Goal: Information Seeking & Learning: Learn about a topic

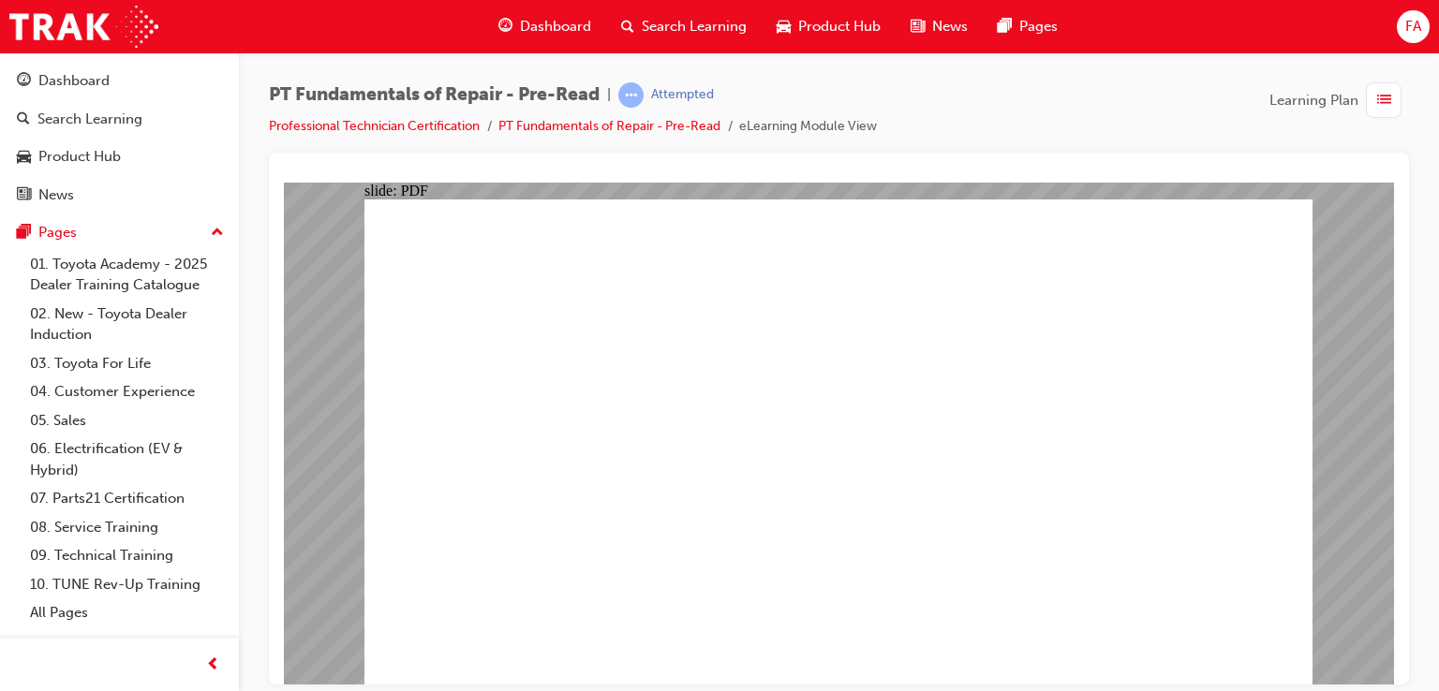
click at [541, 27] on span "Dashboard" at bounding box center [555, 27] width 71 height 22
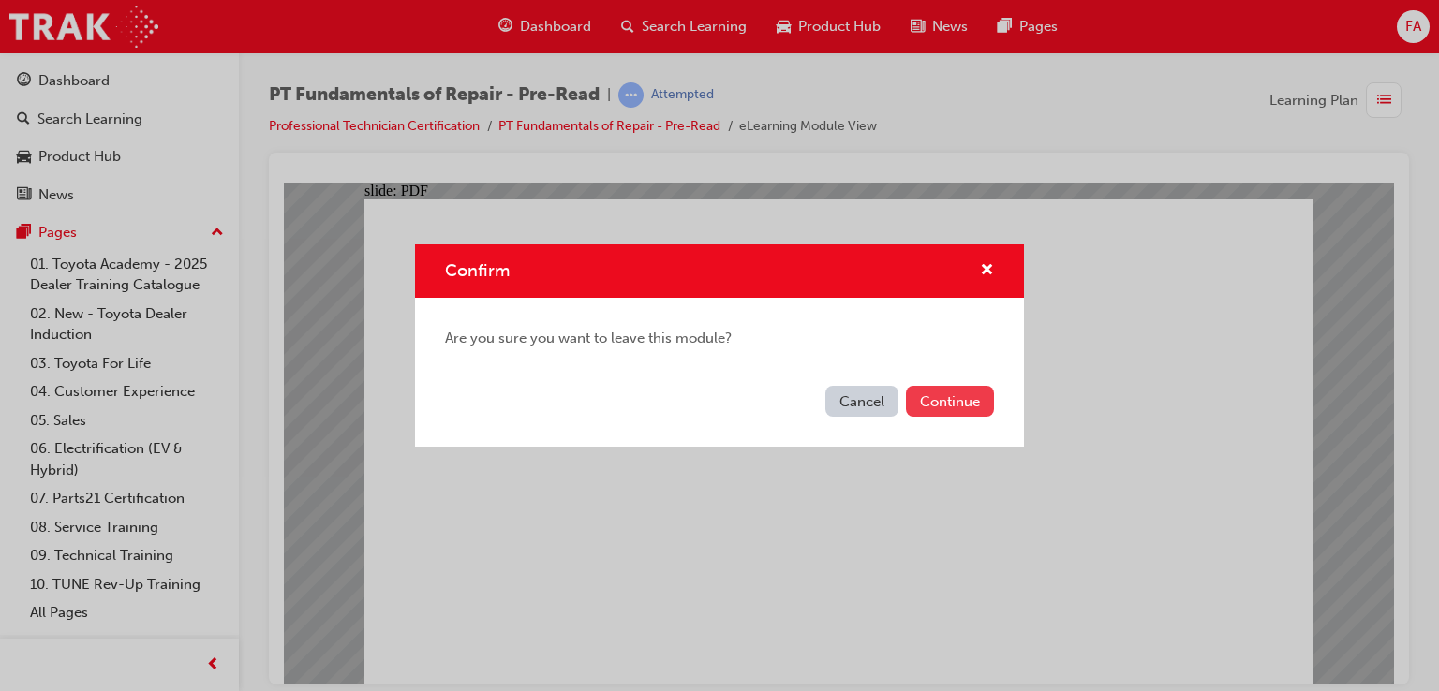
click at [925, 398] on button "Continue" at bounding box center [950, 401] width 88 height 31
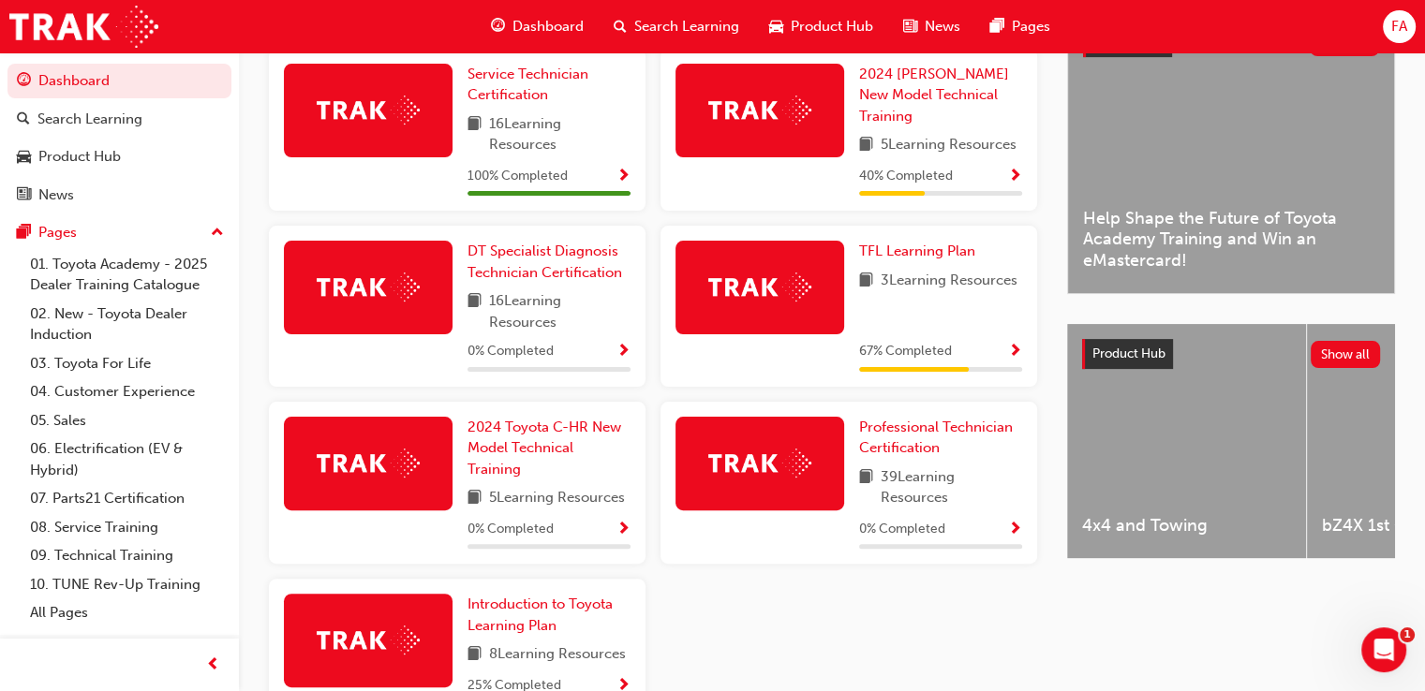
scroll to position [474, 0]
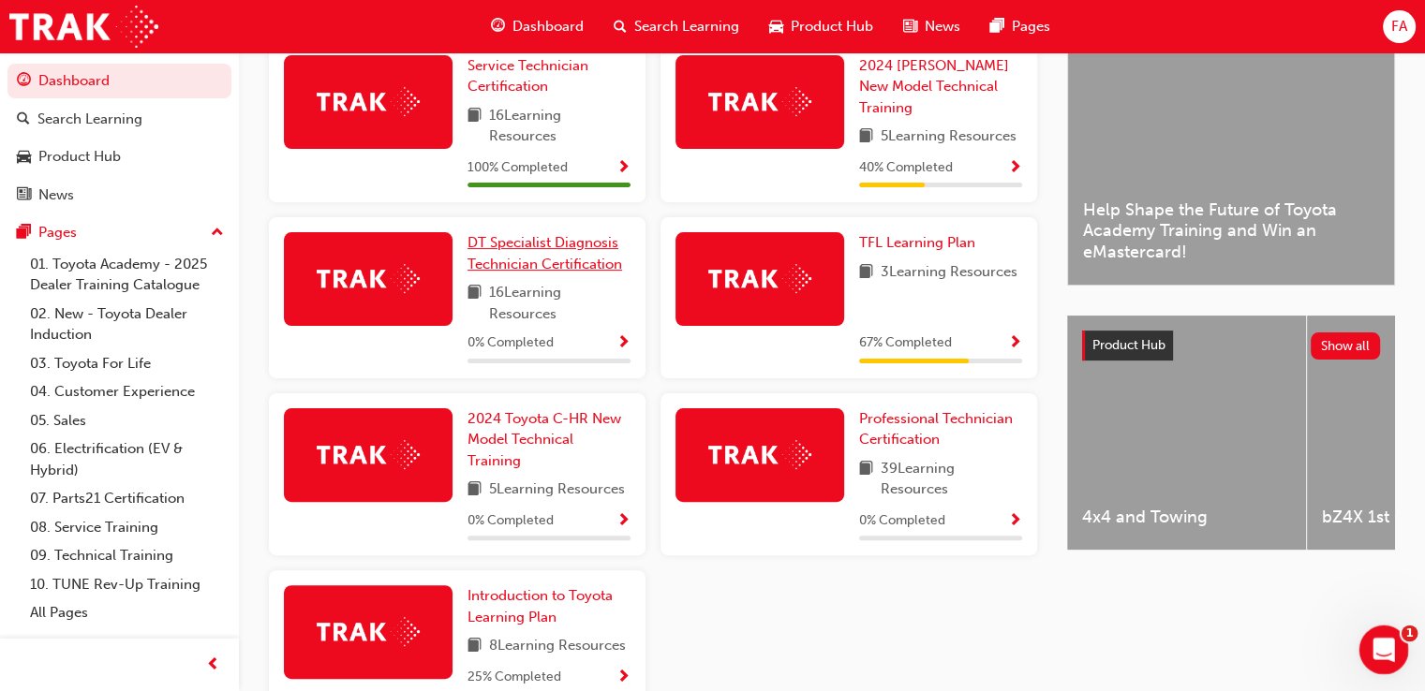
click at [580, 257] on link "DT Specialist Diagnosis Technician Certification" at bounding box center [548, 253] width 163 height 42
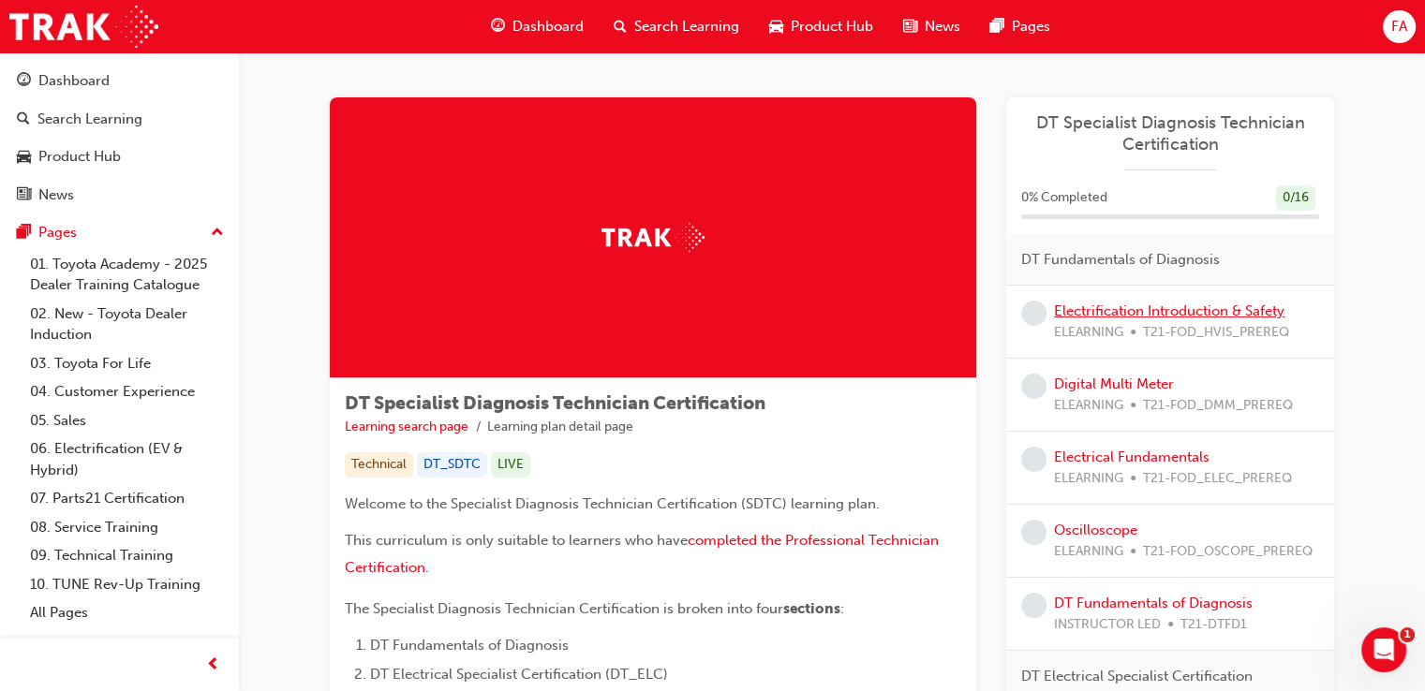
click at [1178, 315] on link "Electrification Introduction & Safety" at bounding box center [1169, 311] width 230 height 17
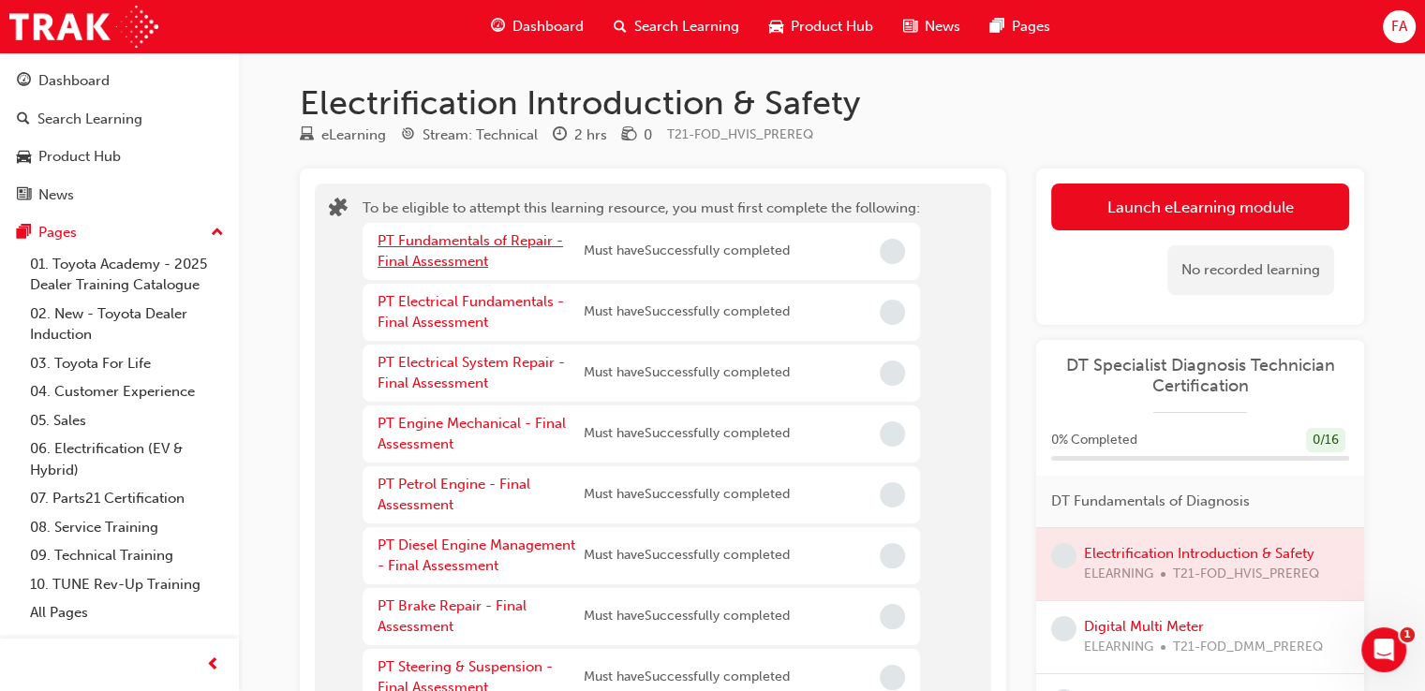
click at [520, 232] on link "PT Fundamentals of Repair - Final Assessment" at bounding box center [470, 251] width 185 height 38
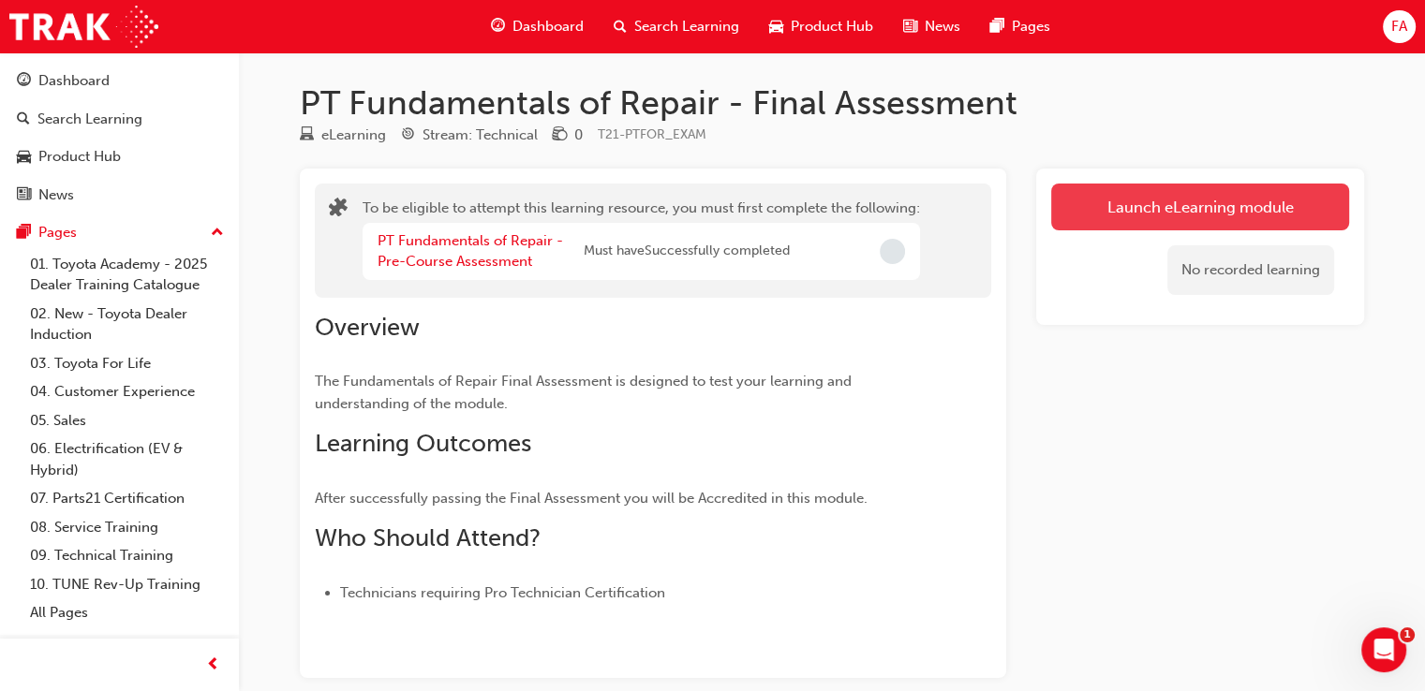
click at [1139, 222] on button "Launch eLearning module" at bounding box center [1200, 207] width 298 height 47
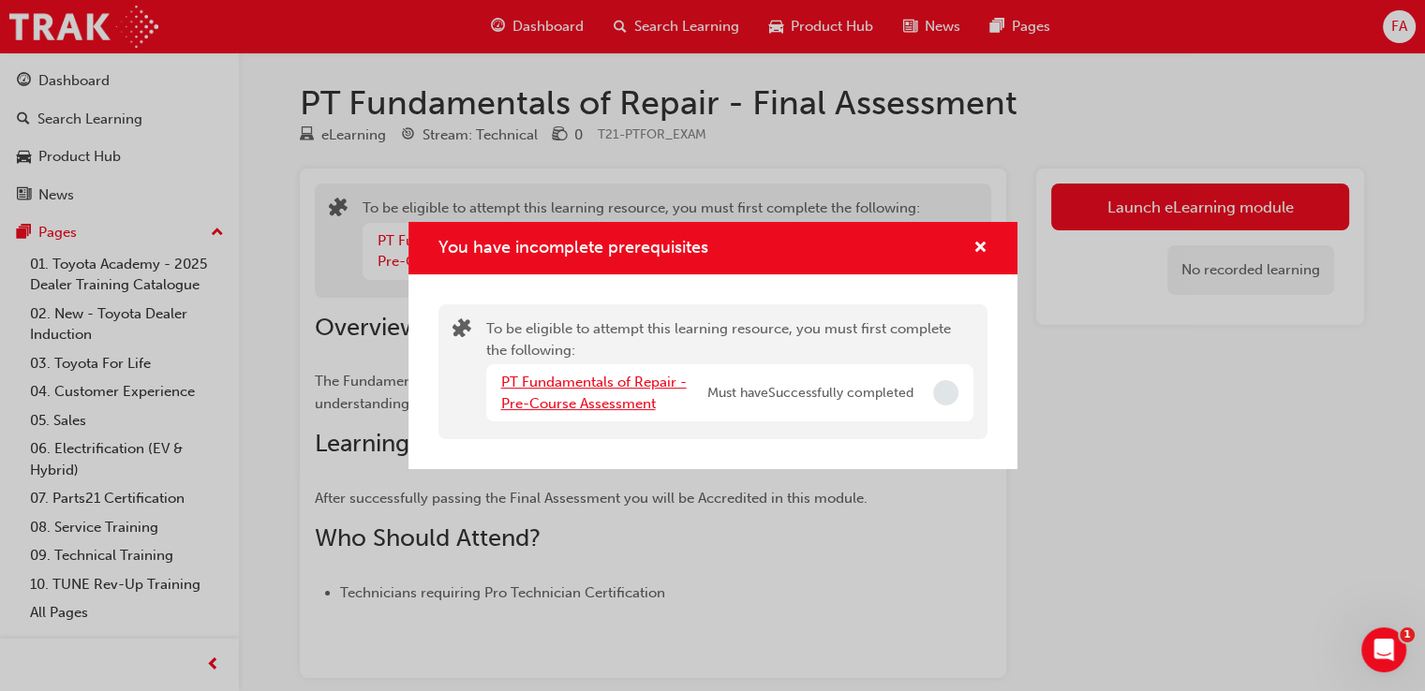
click at [596, 378] on link "PT Fundamentals of Repair - Pre-Course Assessment" at bounding box center [593, 393] width 185 height 38
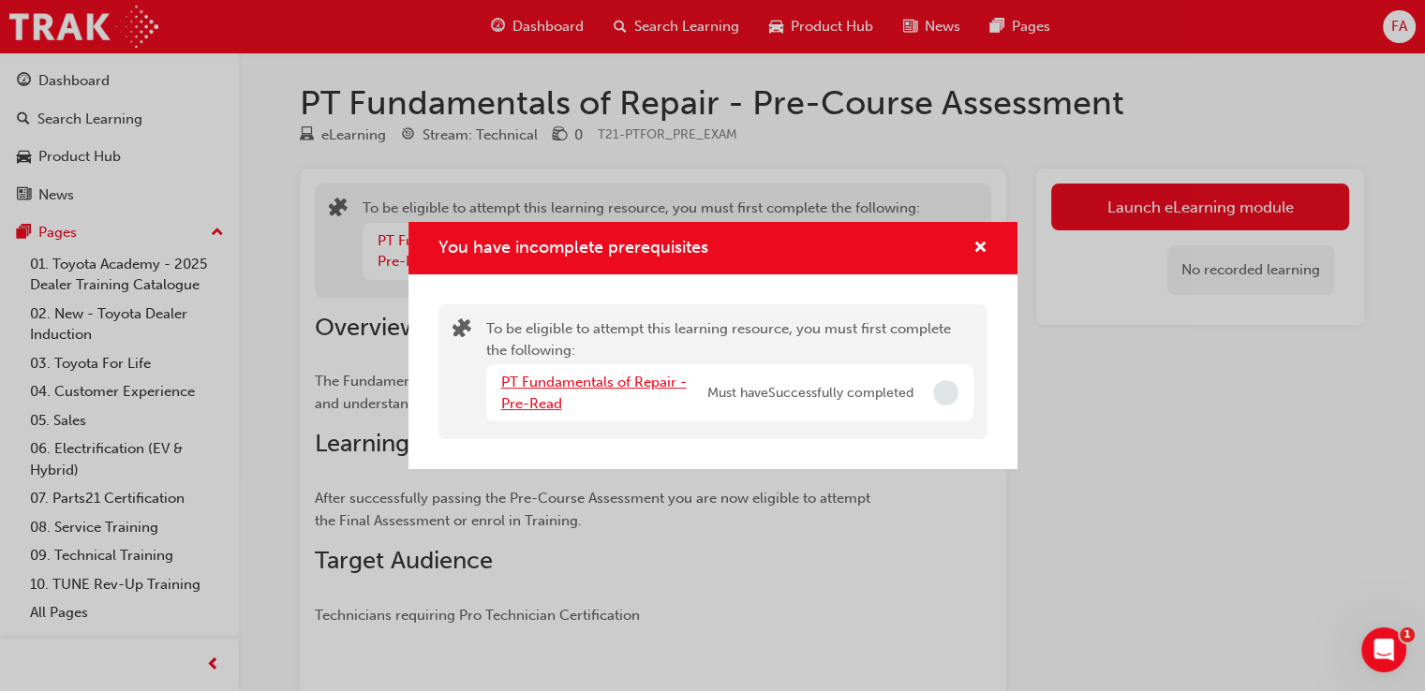
click at [561, 391] on link "PT Fundamentals of Repair - Pre-Read" at bounding box center [593, 393] width 185 height 38
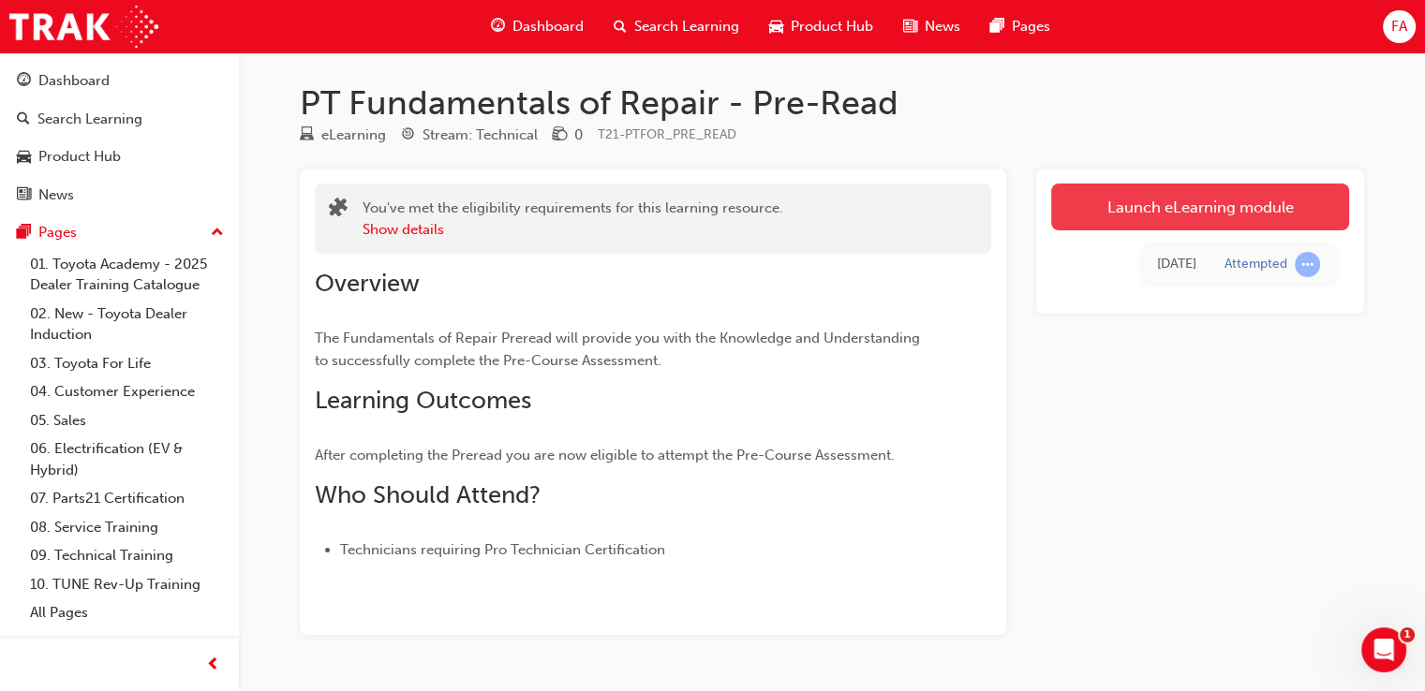
click at [1099, 204] on link "Launch eLearning module" at bounding box center [1200, 207] width 298 height 47
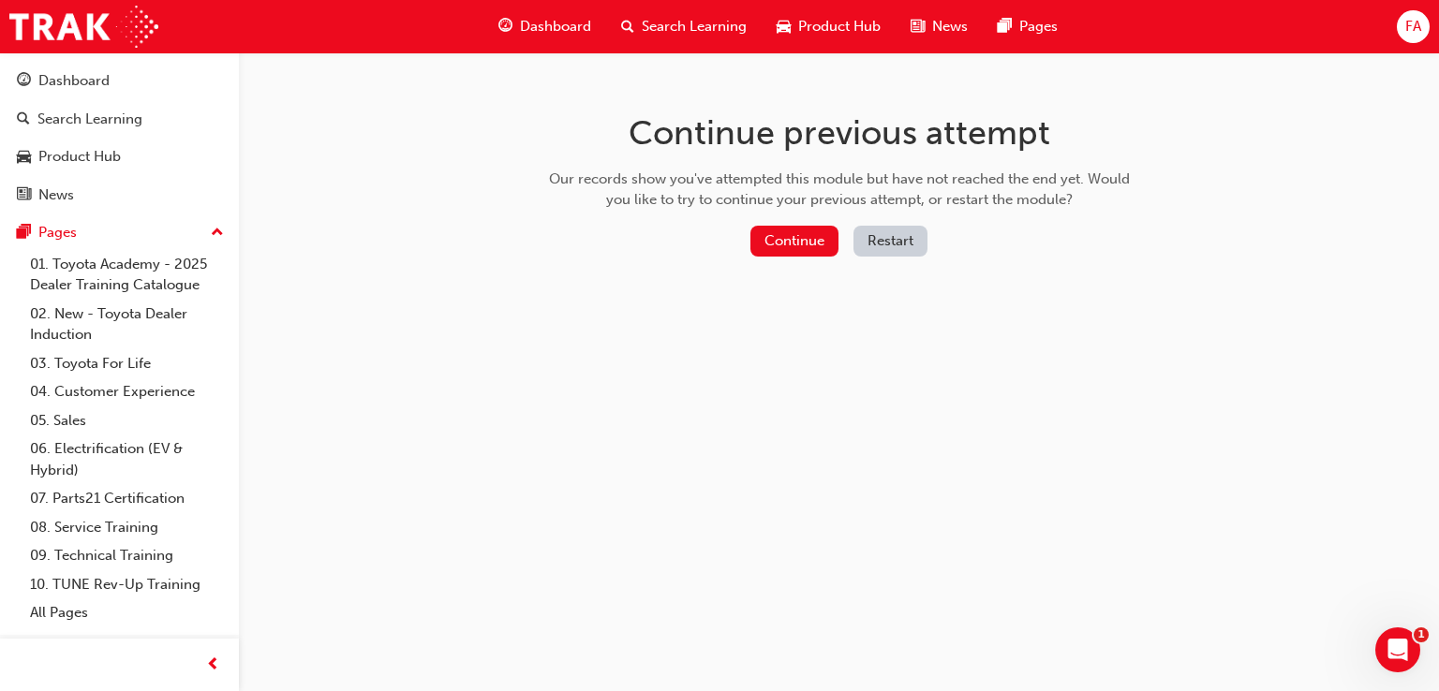
click at [883, 244] on button "Restart" at bounding box center [890, 241] width 74 height 31
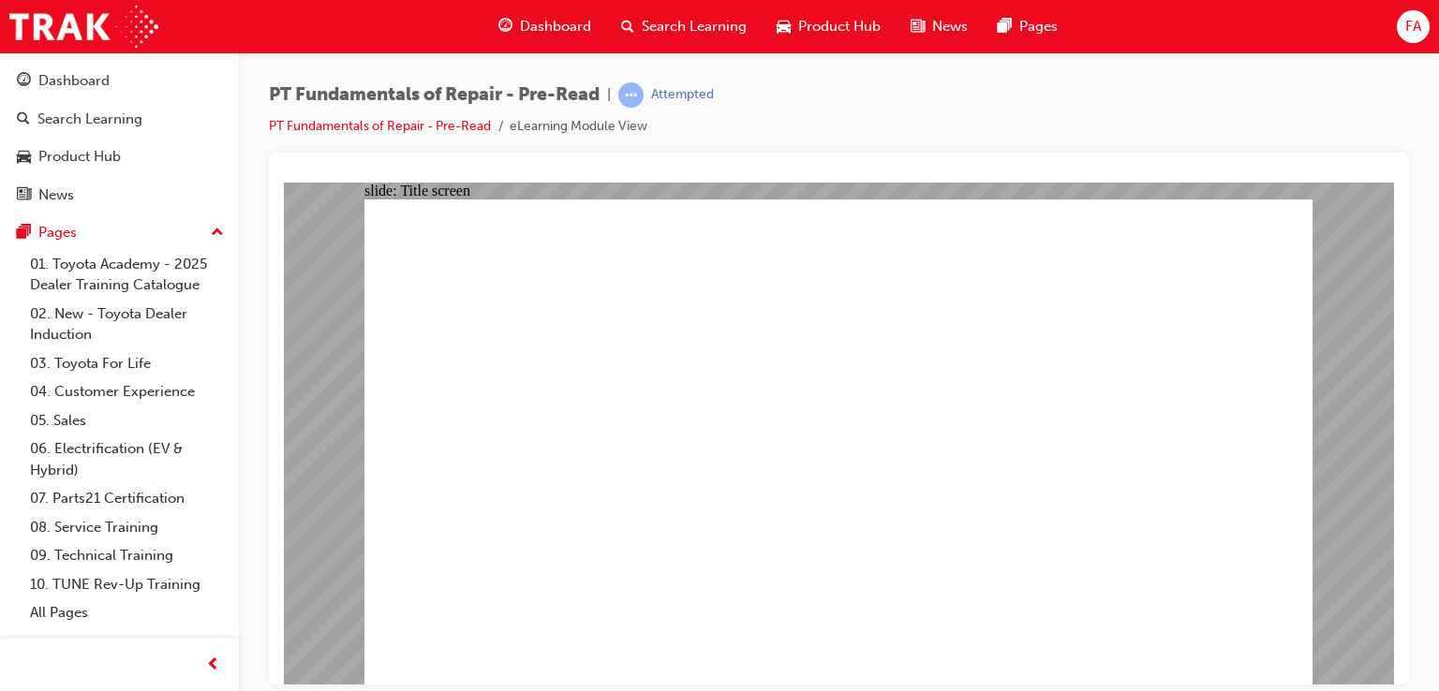
click at [511, 35] on span "guage-icon" at bounding box center [505, 26] width 14 height 23
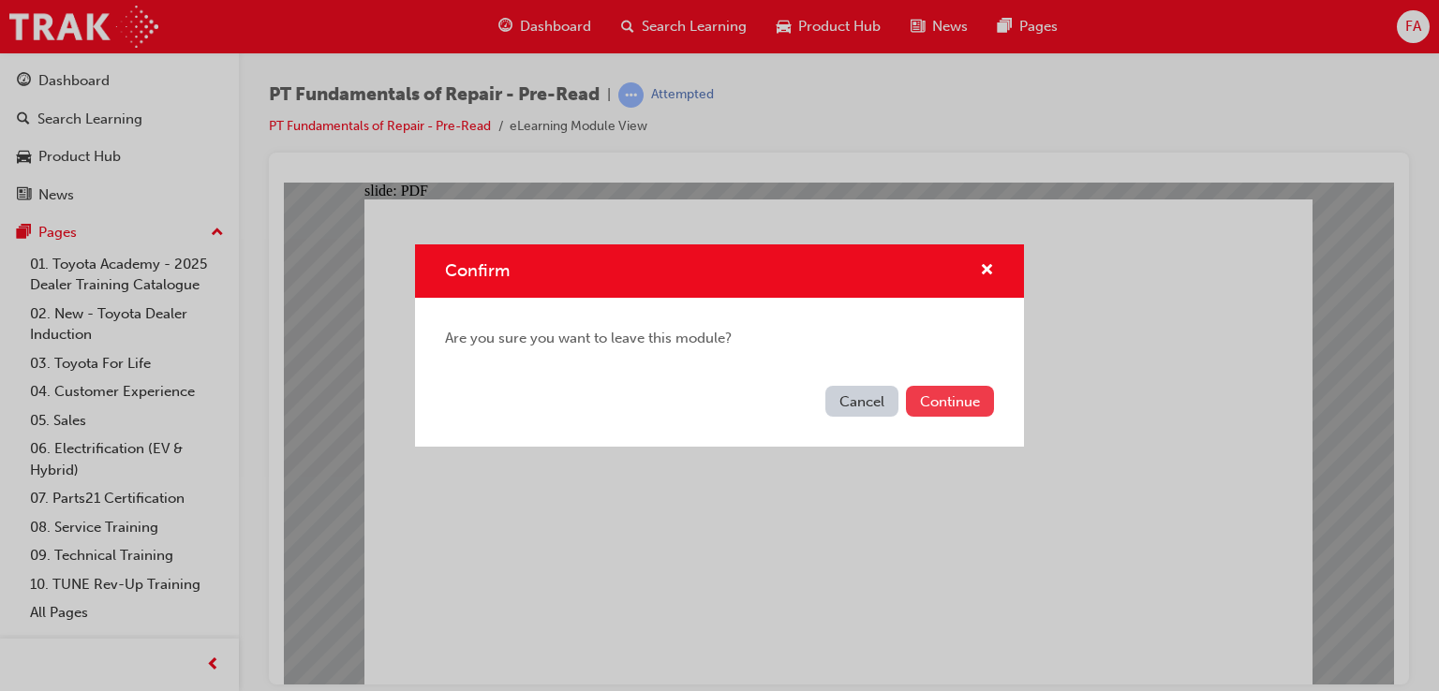
click at [974, 394] on button "Continue" at bounding box center [950, 401] width 88 height 31
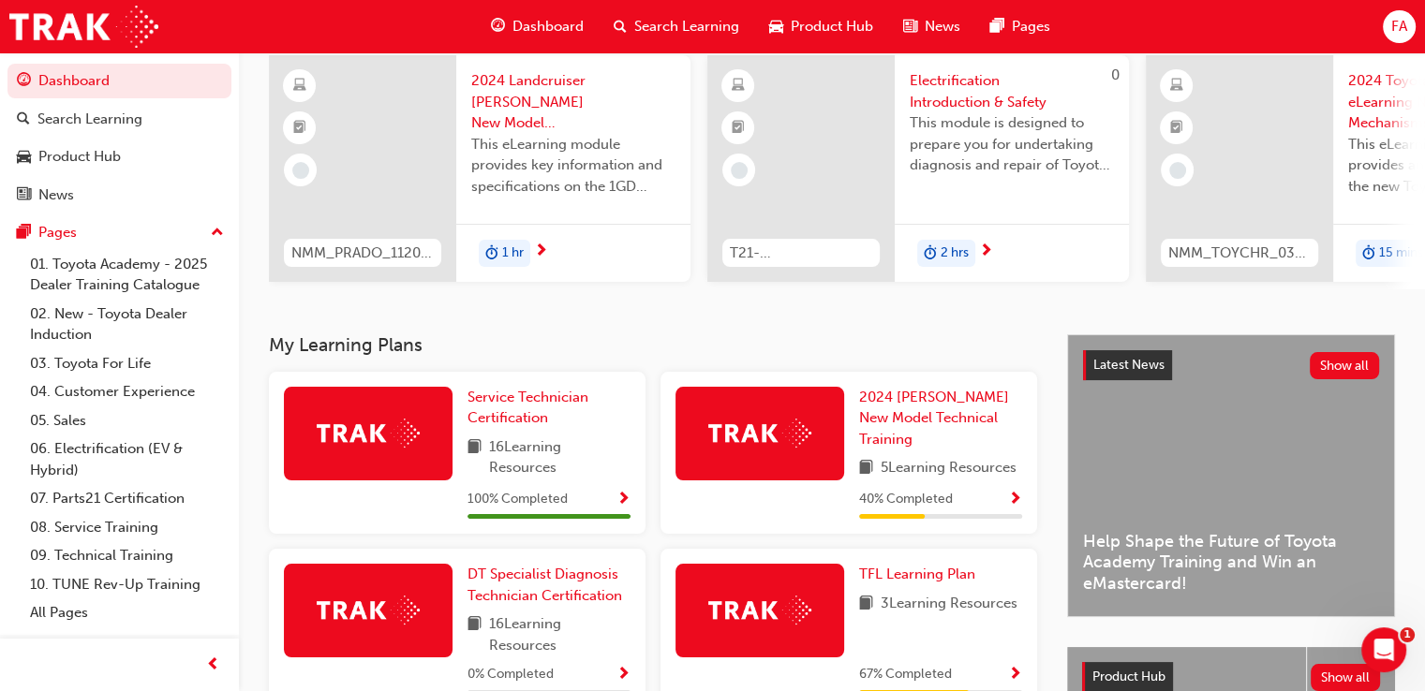
scroll to position [150, 0]
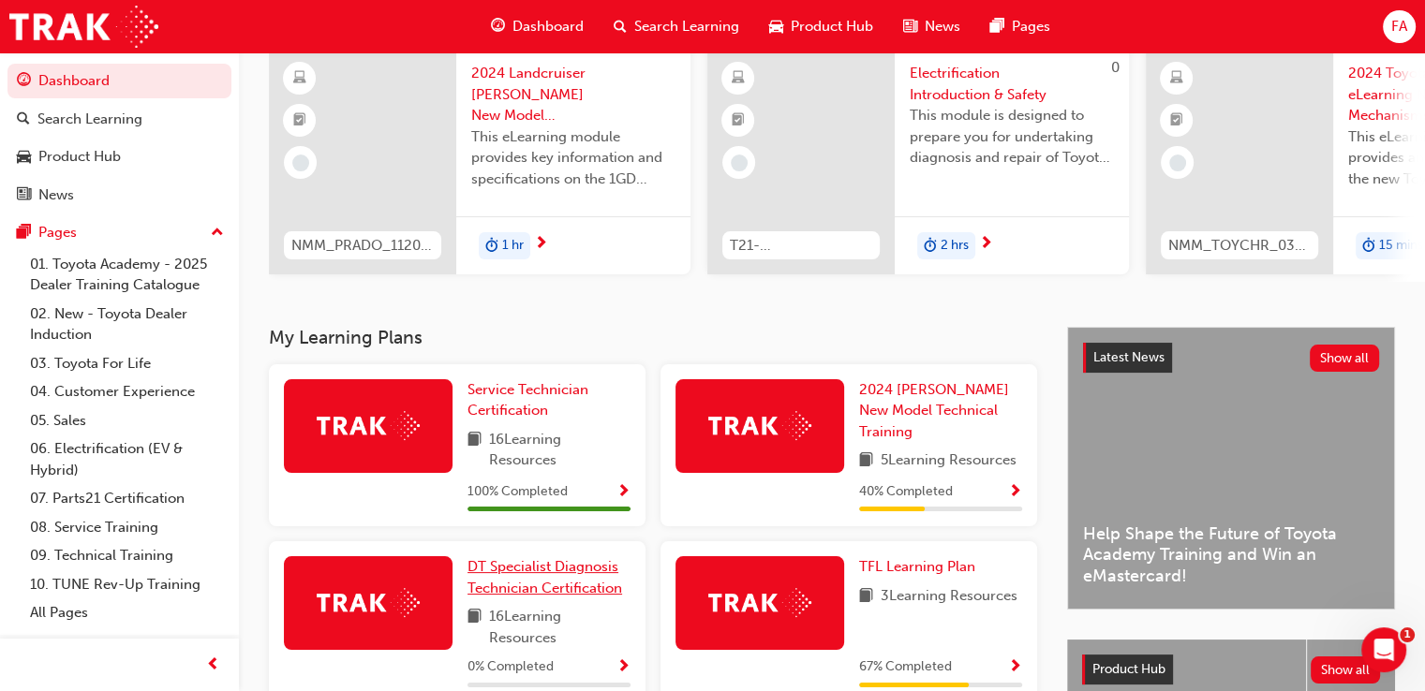
click at [566, 585] on span "DT Specialist Diagnosis Technician Certification" at bounding box center [544, 577] width 155 height 38
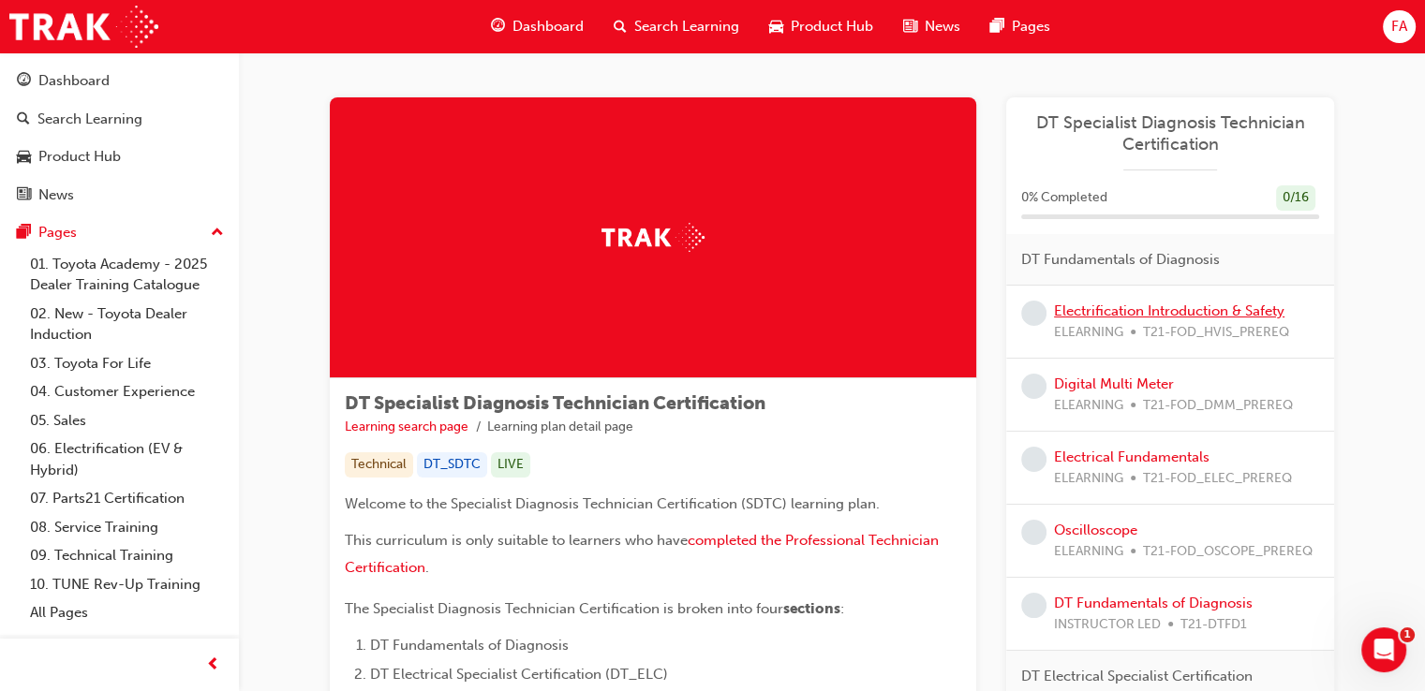
click at [1135, 316] on link "Electrification Introduction & Safety" at bounding box center [1169, 311] width 230 height 17
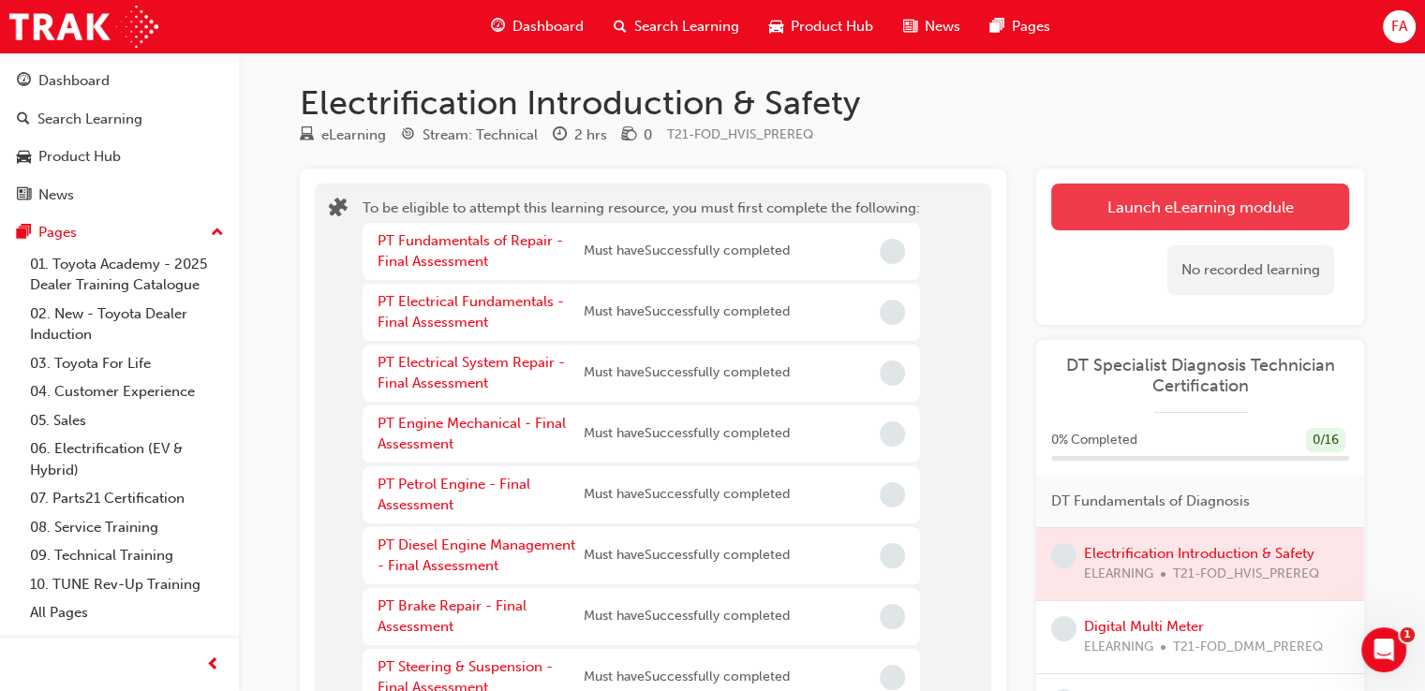
click at [1154, 203] on button "Launch eLearning module" at bounding box center [1200, 207] width 298 height 47
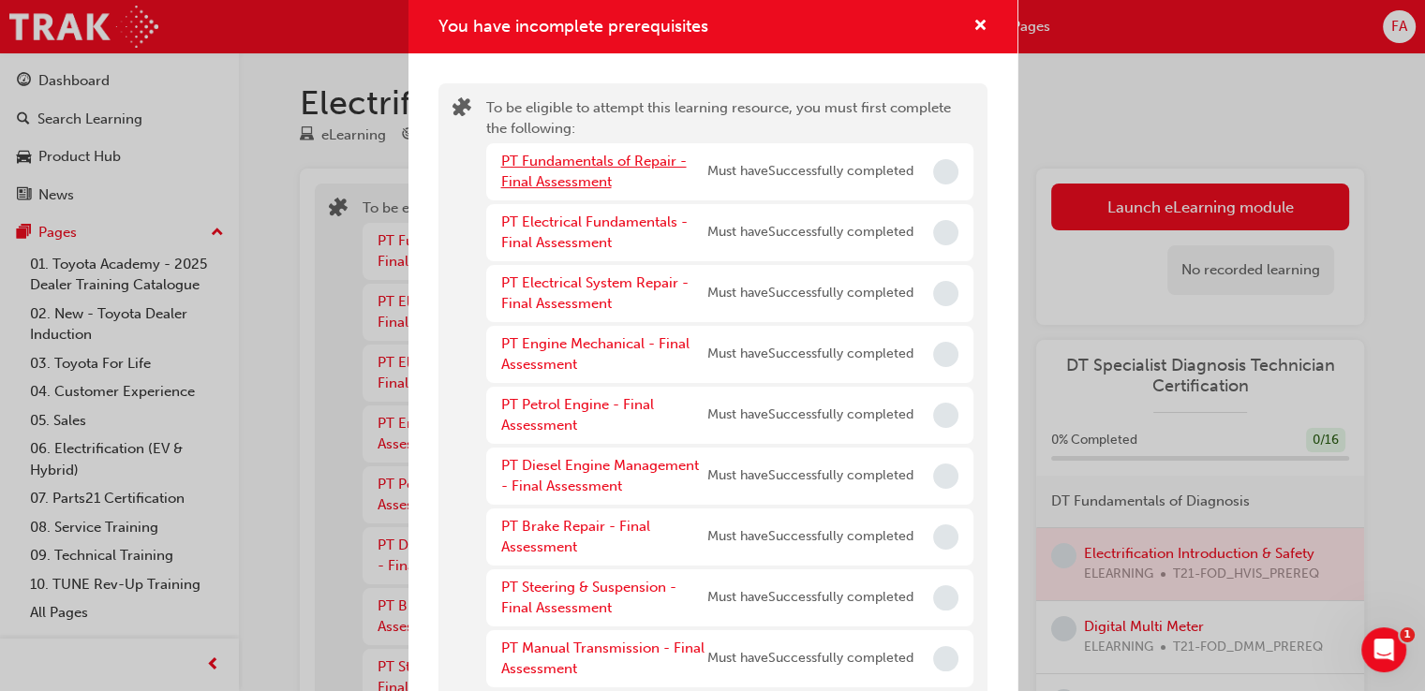
click at [567, 166] on link "PT Fundamentals of Repair - Final Assessment" at bounding box center [593, 172] width 185 height 38
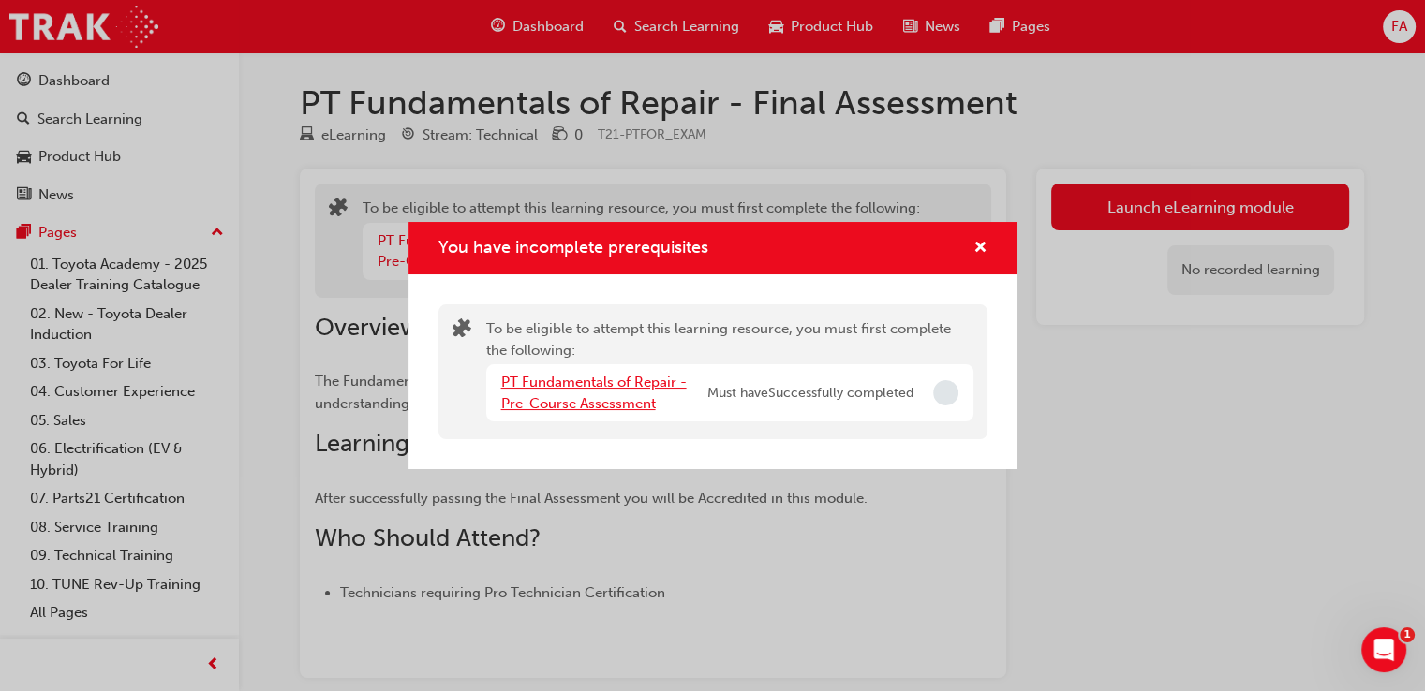
click at [570, 405] on link "PT Fundamentals of Repair - Pre-Course Assessment" at bounding box center [593, 393] width 185 height 38
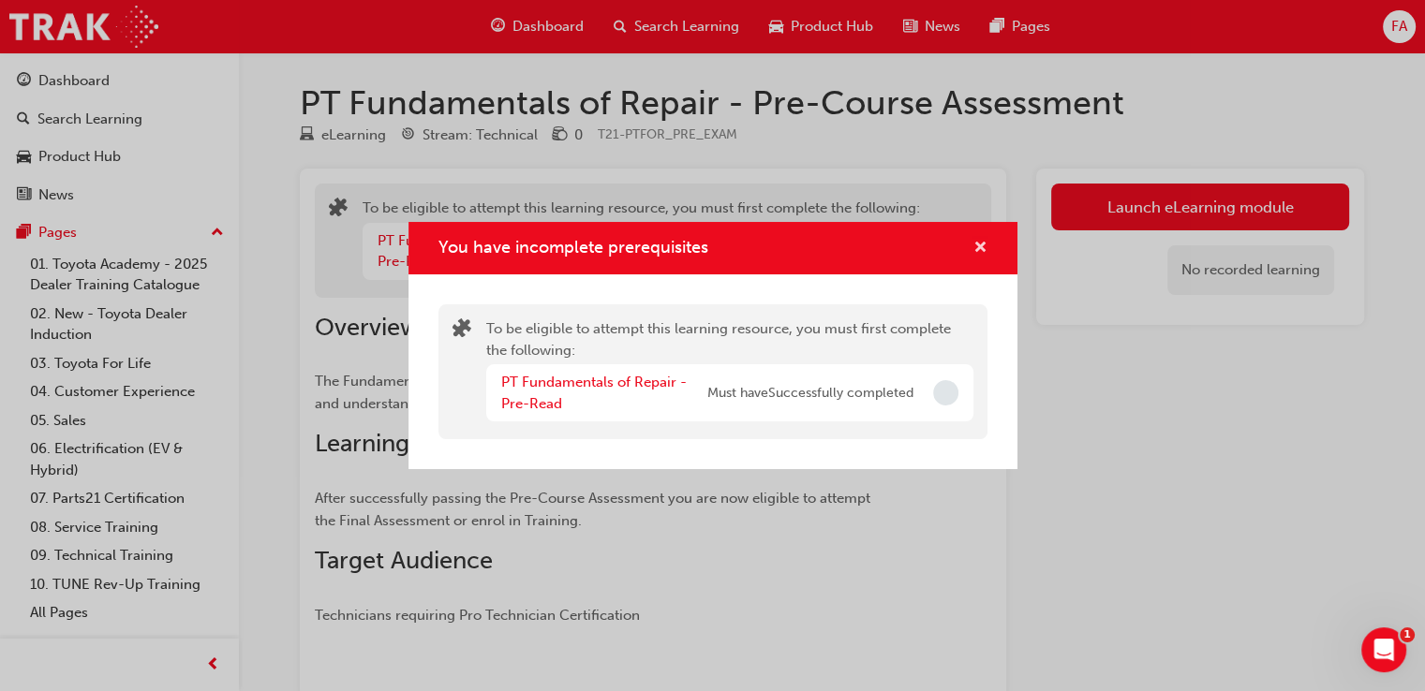
click at [975, 249] on span "cross-icon" at bounding box center [980, 249] width 14 height 17
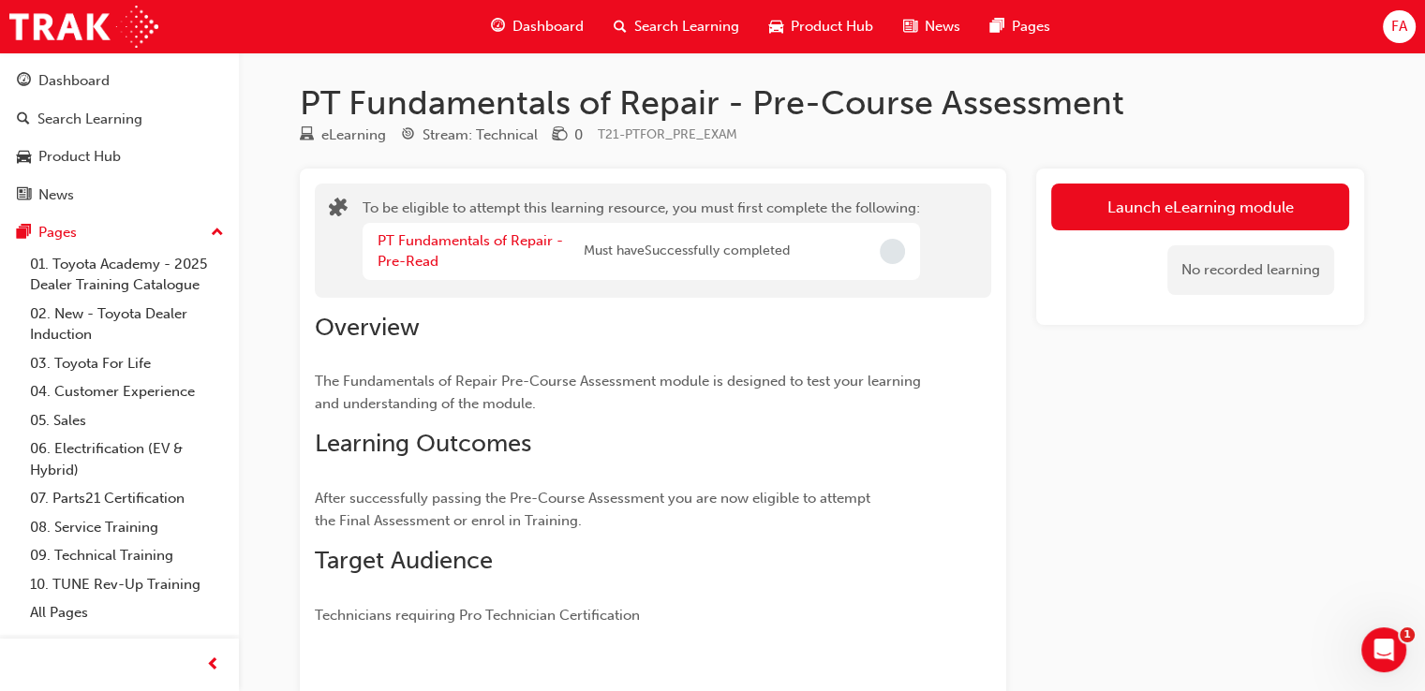
click at [522, 34] on span "Dashboard" at bounding box center [547, 27] width 71 height 22
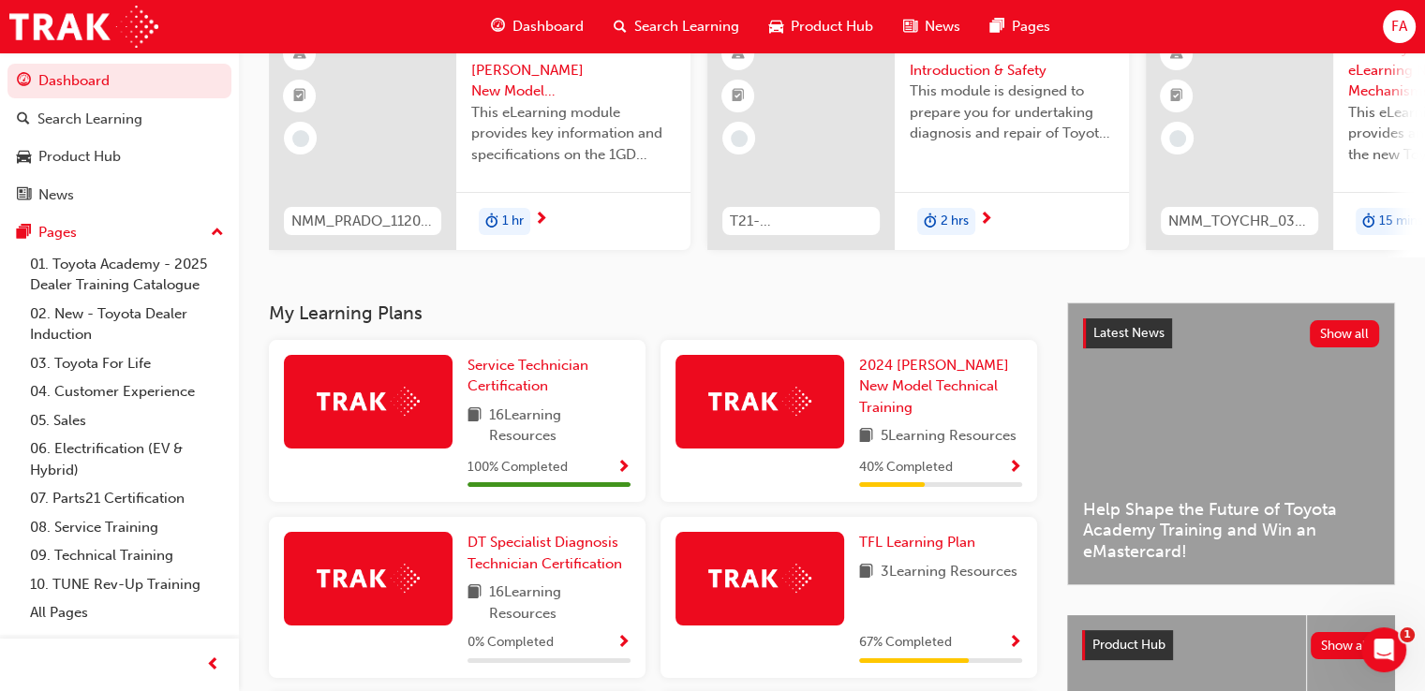
scroll to position [187, 0]
